Goal: Navigation & Orientation: Find specific page/section

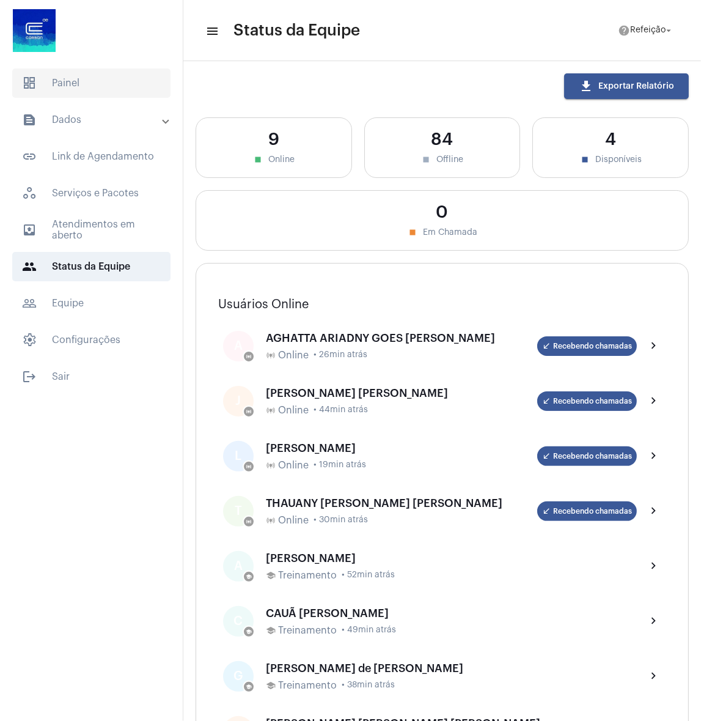
click at [112, 89] on span "dashboard Painel" at bounding box center [91, 82] width 158 height 29
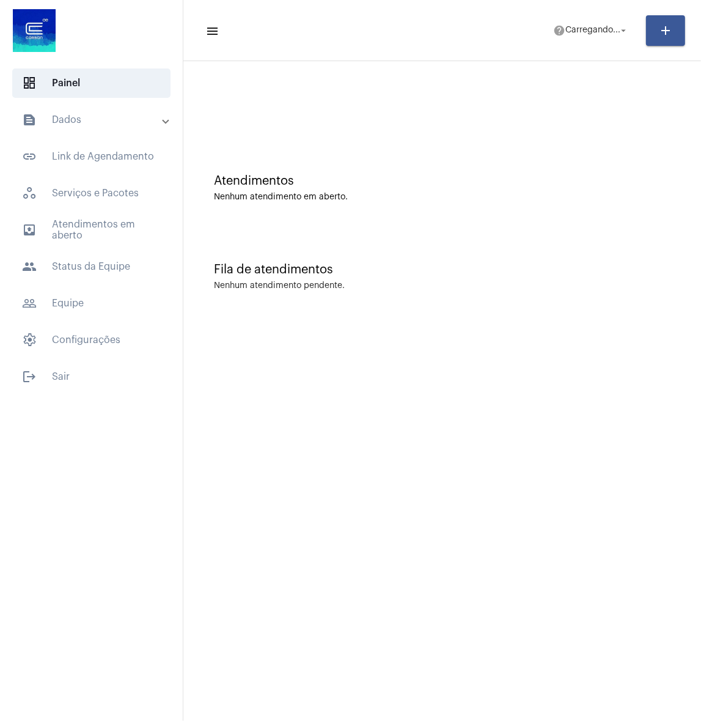
click at [106, 125] on mat-panel-title "text_snippet_outlined Dados" at bounding box center [92, 119] width 141 height 15
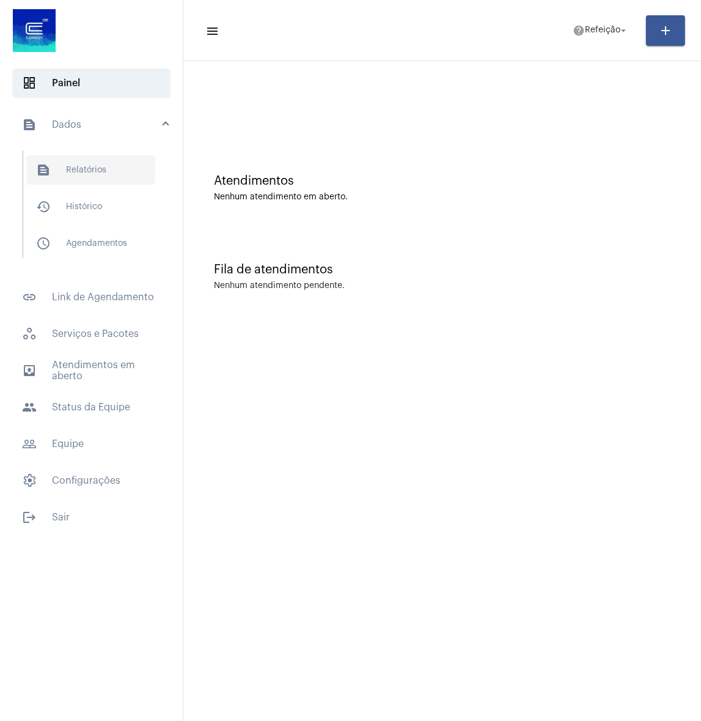
click at [106, 168] on span "text_snippet_outlined Relatórios" at bounding box center [90, 169] width 129 height 29
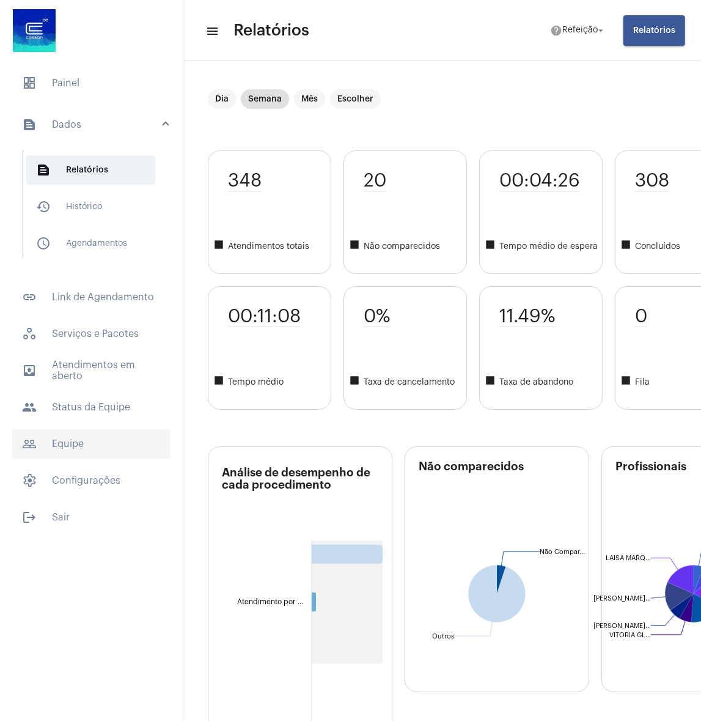
click at [81, 445] on span "people_outline Equipe" at bounding box center [91, 443] width 158 height 29
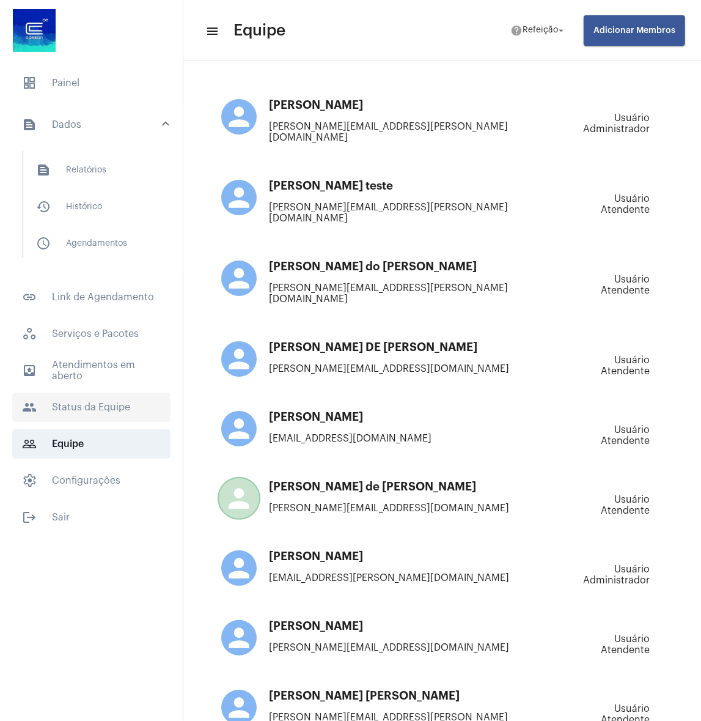
click at [79, 404] on span "people Status da Equipe" at bounding box center [91, 406] width 158 height 29
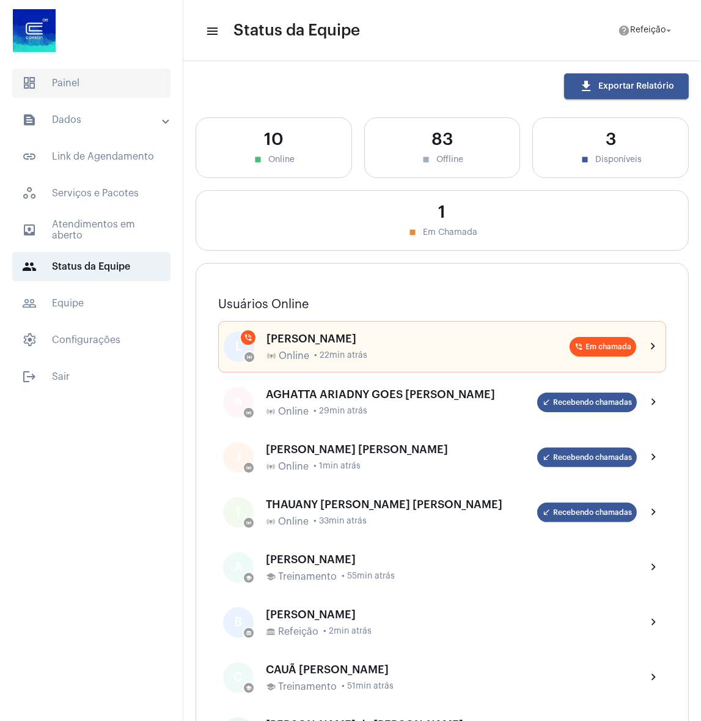
click at [83, 90] on span "dashboard Painel" at bounding box center [91, 82] width 158 height 29
